Goal: Task Accomplishment & Management: Use online tool/utility

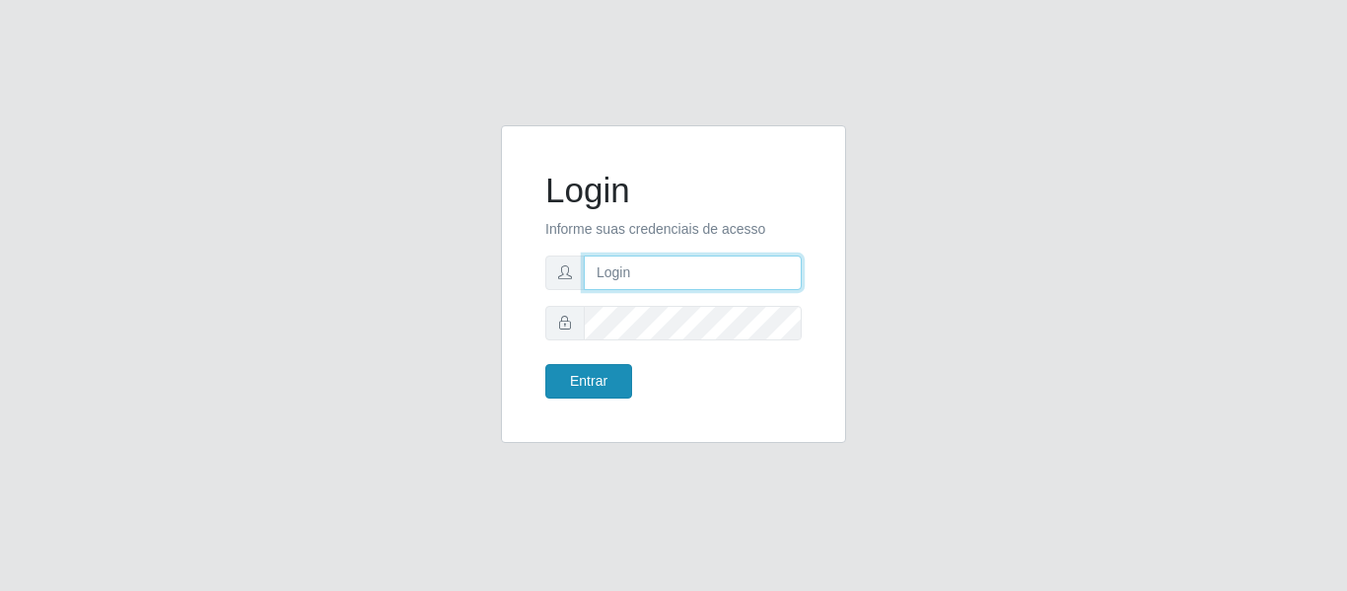
type input "josinaldo@aparaibana"
click at [591, 382] on button "Entrar" at bounding box center [588, 381] width 87 height 35
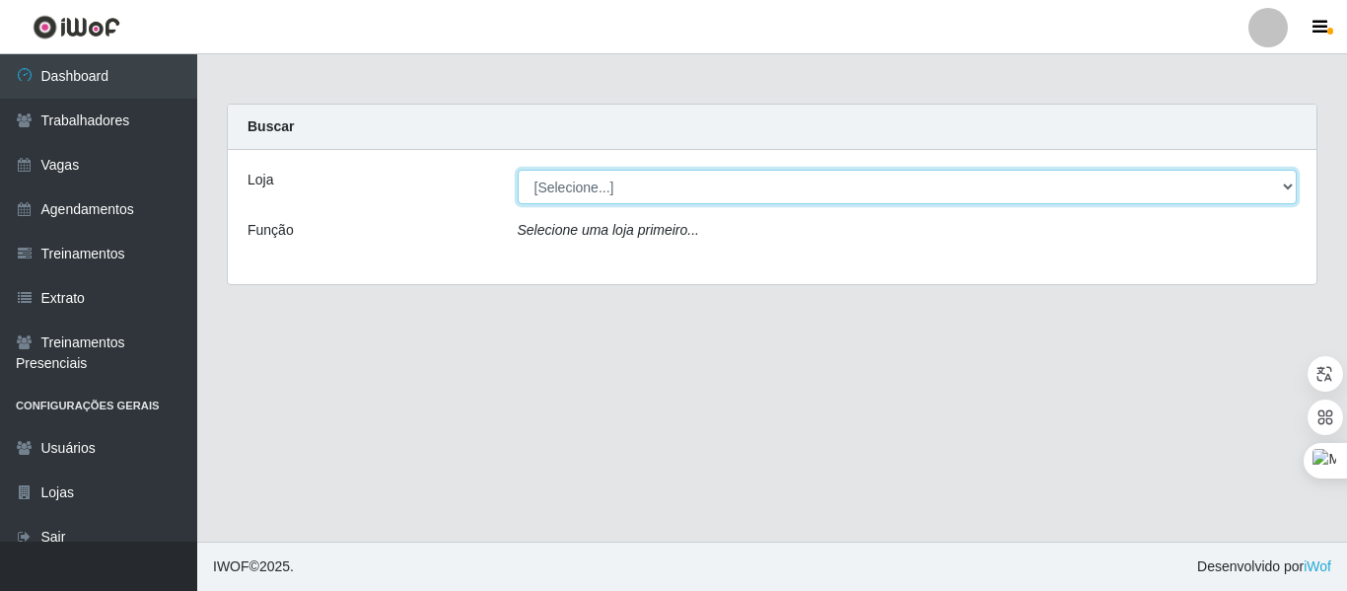
click at [607, 190] on select "[Selecione...] Restaurante A Paraibana - [GEOGRAPHIC_DATA]" at bounding box center [908, 187] width 780 height 35
select select "342"
click at [518, 170] on select "[Selecione...] Restaurante A Paraibana - [GEOGRAPHIC_DATA]" at bounding box center [908, 187] width 780 height 35
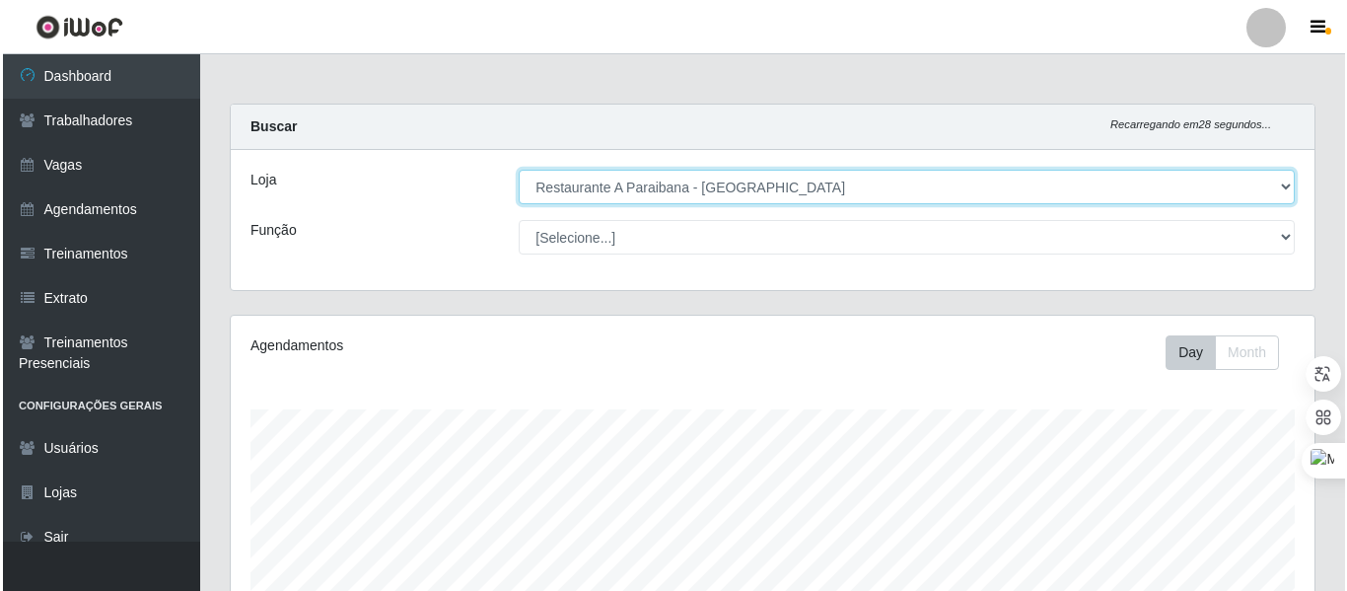
scroll to position [456, 0]
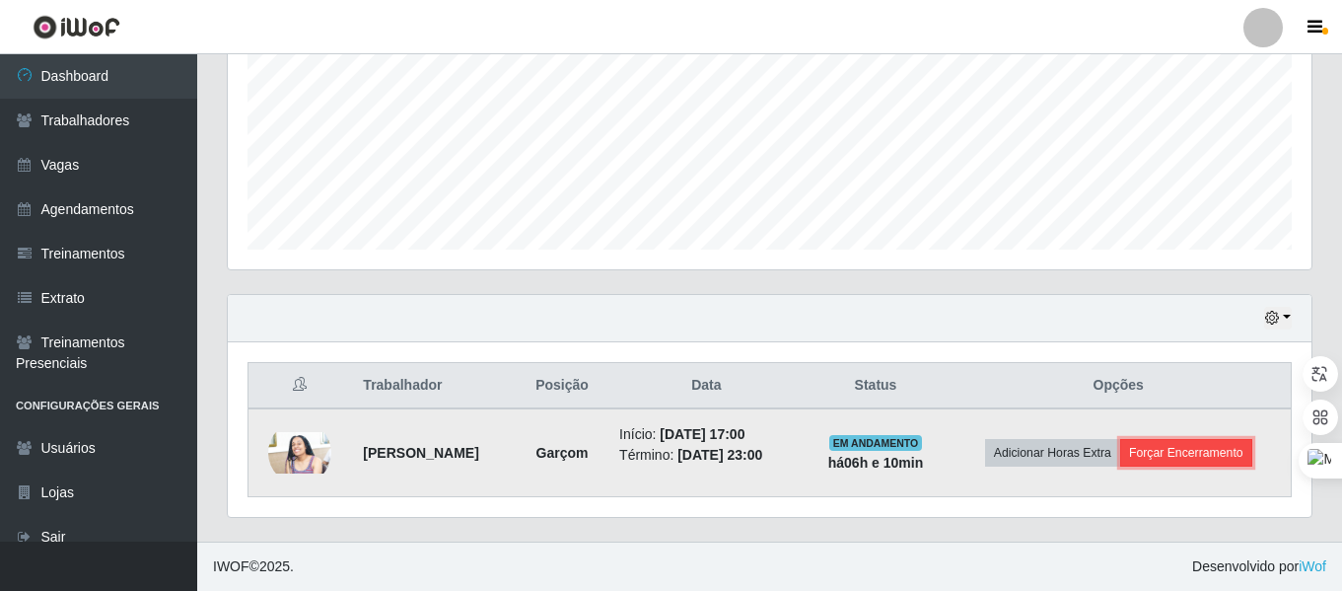
click at [1200, 452] on button "Forçar Encerramento" at bounding box center [1186, 453] width 132 height 28
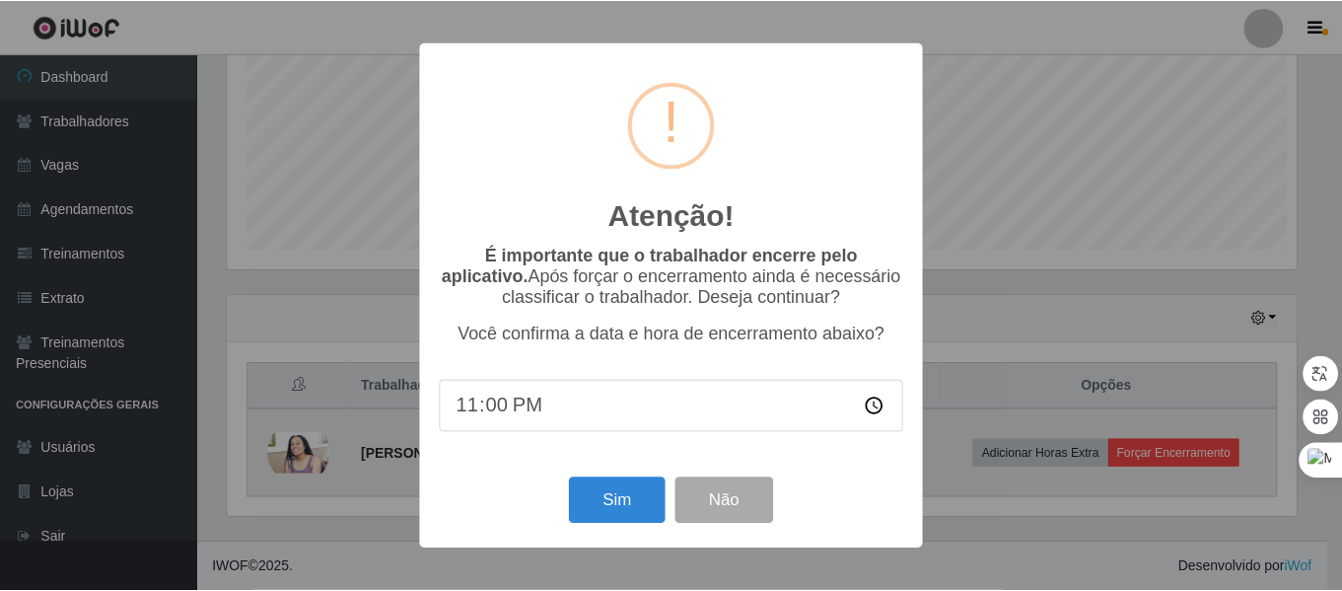
scroll to position [409, 1074]
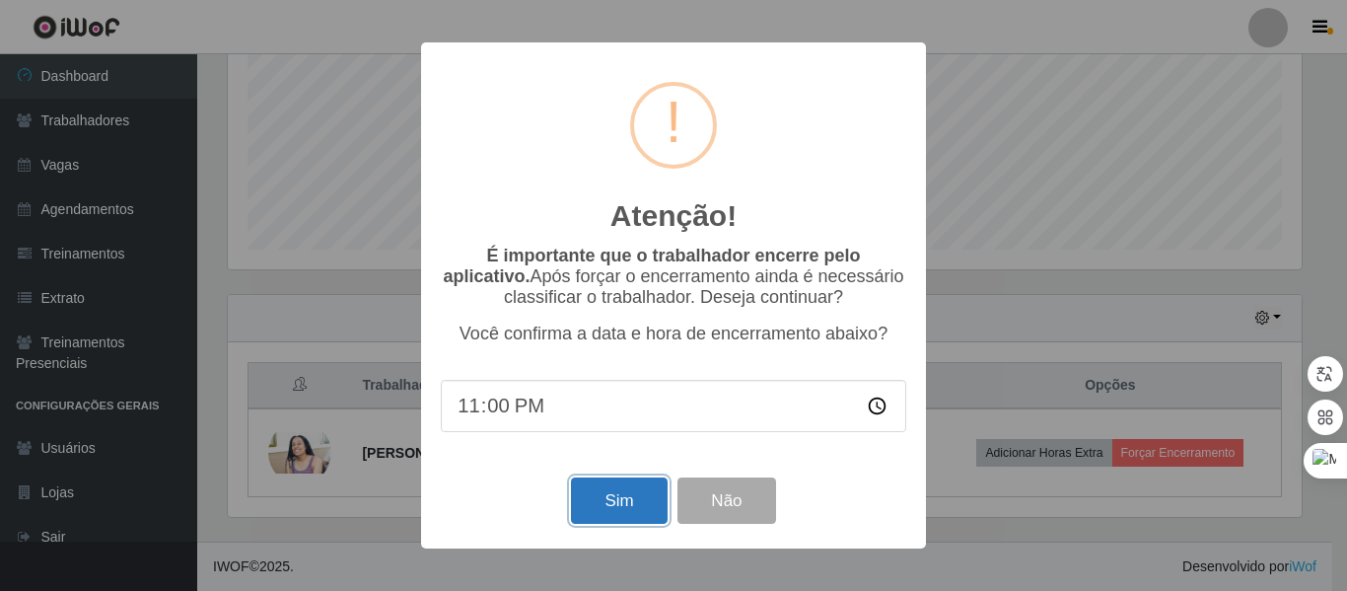
click at [605, 505] on button "Sim" at bounding box center [619, 500] width 96 height 46
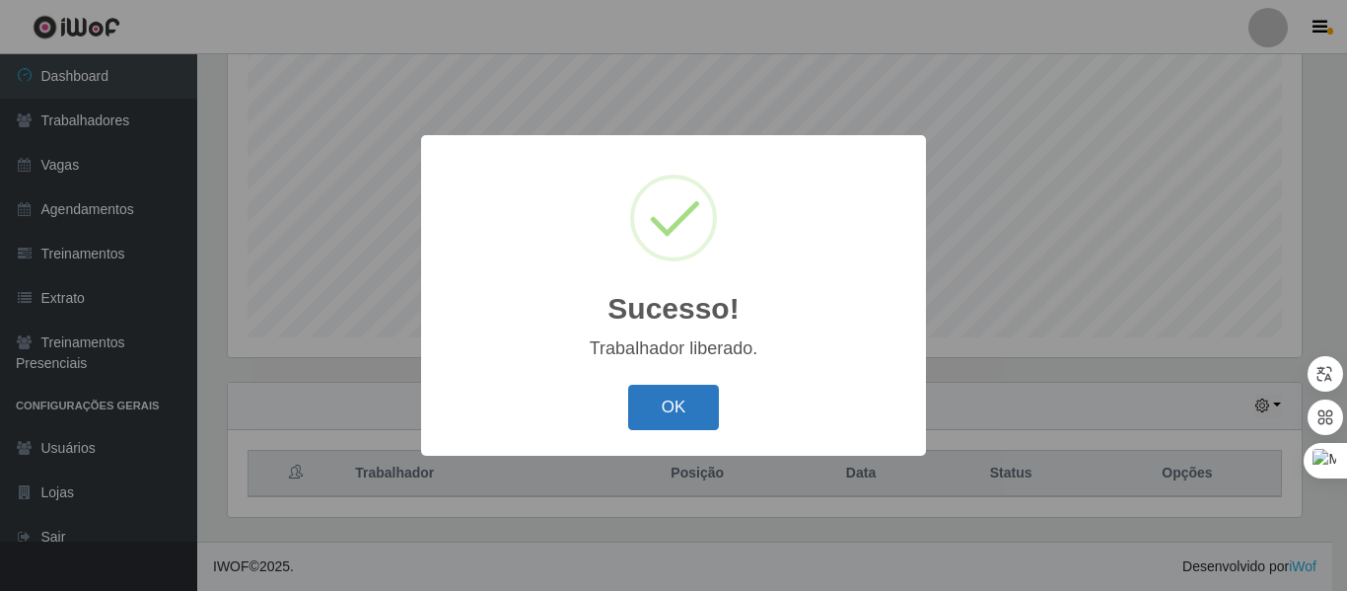
click at [689, 405] on button "OK" at bounding box center [674, 408] width 92 height 46
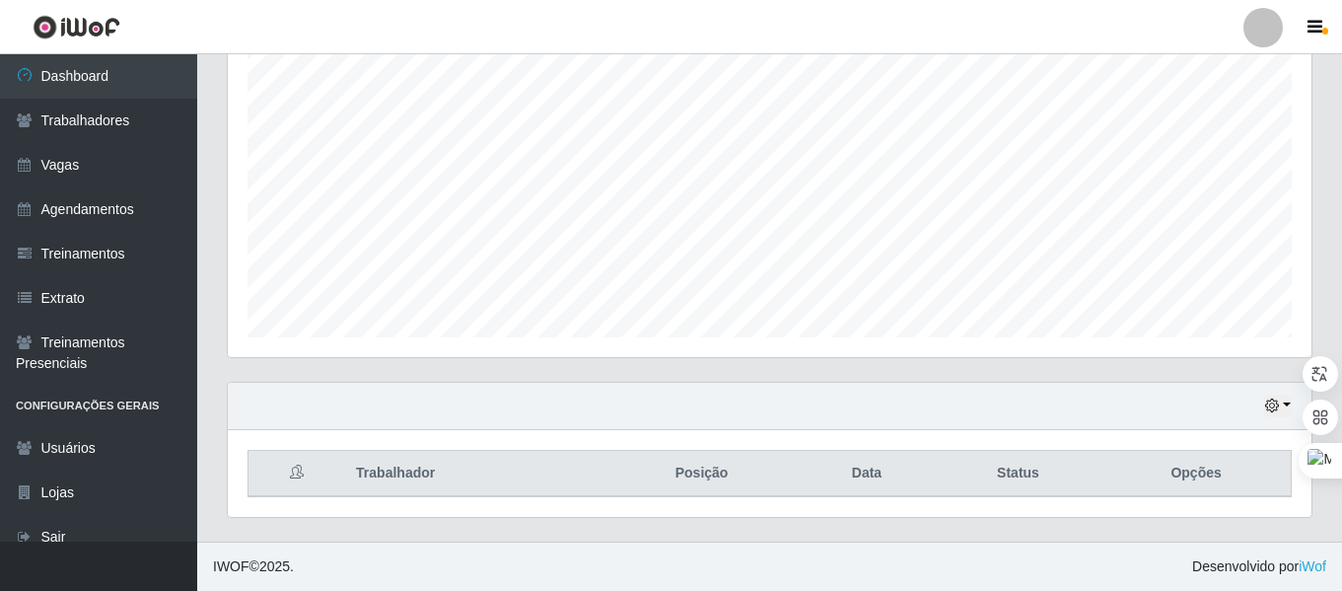
scroll to position [409, 1084]
